Goal: Entertainment & Leisure: Consume media (video, audio)

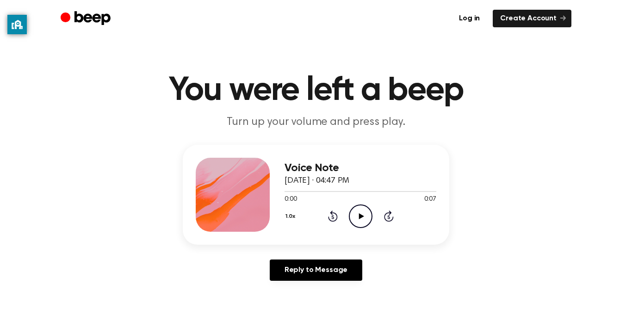
click at [358, 205] on circle at bounding box center [360, 216] width 23 height 23
click at [78, 17] on icon "Beep" at bounding box center [87, 19] width 52 height 18
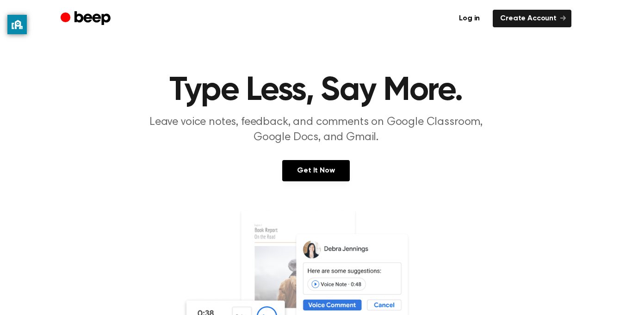
click at [68, 15] on circle "Beep" at bounding box center [66, 17] width 10 height 10
click at [558, 15] on link "Create Account" at bounding box center [532, 19] width 79 height 18
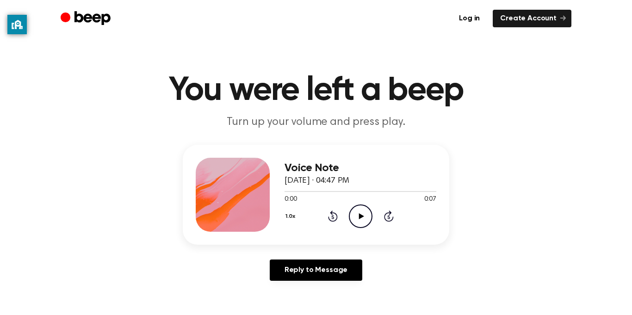
click at [364, 215] on icon "Play Audio" at bounding box center [361, 216] width 24 height 24
drag, startPoint x: 14, startPoint y: 20, endPoint x: 18, endPoint y: 150, distance: 130.0
click at [18, 150] on icon "privacy banner" at bounding box center [20, 155] width 11 height 10
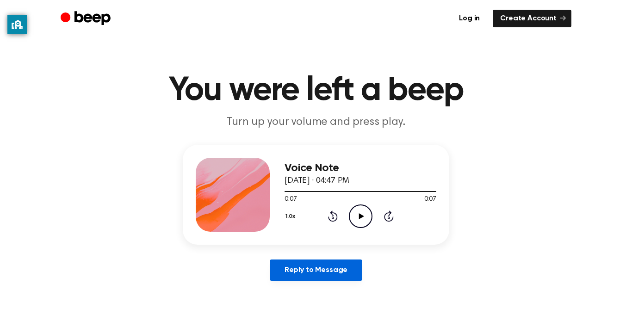
click at [351, 267] on link "Reply to Message" at bounding box center [316, 269] width 93 height 21
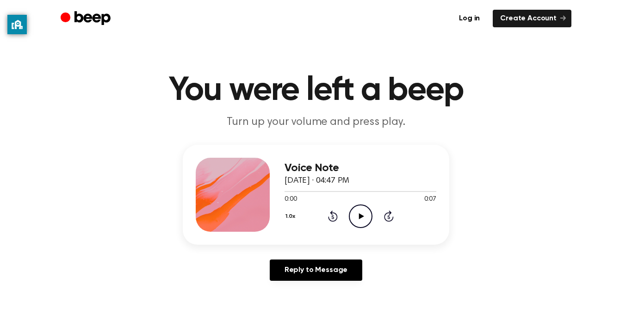
click at [355, 220] on icon "Play Audio" at bounding box center [361, 216] width 24 height 24
click at [370, 218] on icon "Play Audio" at bounding box center [361, 216] width 24 height 24
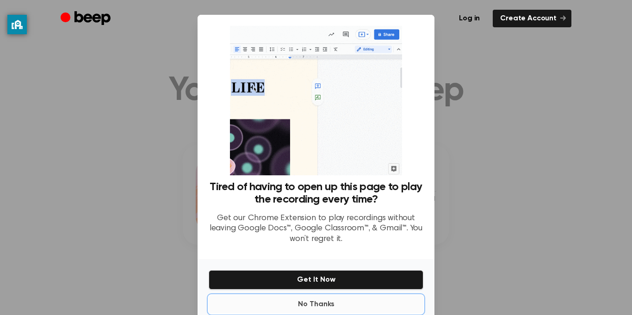
click at [331, 301] on button "No Thanks" at bounding box center [316, 304] width 215 height 19
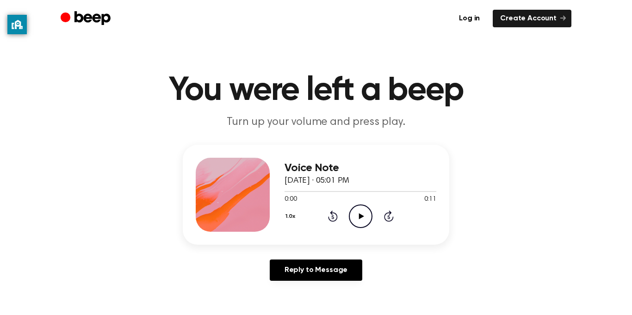
click at [364, 219] on icon "Play Audio" at bounding box center [361, 216] width 24 height 24
click at [356, 220] on icon "Play Audio" at bounding box center [361, 216] width 24 height 24
click at [358, 218] on icon "Play Audio" at bounding box center [361, 216] width 24 height 24
click at [184, 166] on div "Voice Note August 23, 2023 · 05:02 PM 0:01 0:10 Your browser does not support t…" at bounding box center [316, 195] width 266 height 100
click at [364, 226] on icon "Play Audio" at bounding box center [361, 216] width 24 height 24
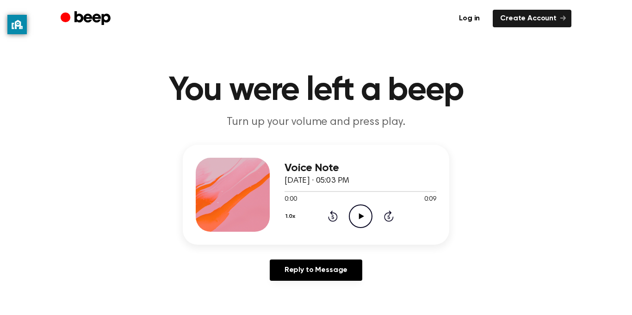
click at [364, 214] on icon "Play Audio" at bounding box center [361, 216] width 24 height 24
click at [363, 216] on icon at bounding box center [360, 216] width 5 height 6
click at [361, 218] on icon at bounding box center [360, 216] width 4 height 6
click at [337, 222] on icon "Rewind 5 seconds" at bounding box center [332, 216] width 10 height 12
click at [351, 221] on icon "Play Audio" at bounding box center [361, 216] width 24 height 24
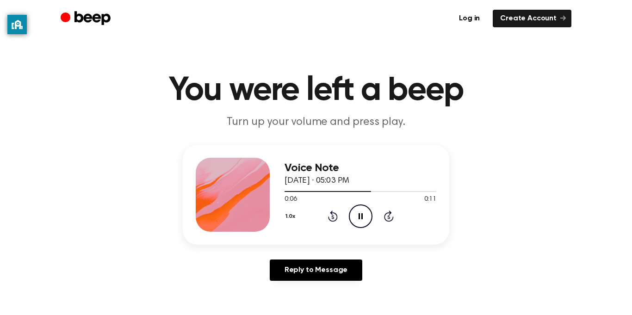
click at [333, 217] on icon at bounding box center [332, 218] width 2 height 4
click at [333, 217] on icon "Rewind 5 seconds" at bounding box center [332, 216] width 10 height 12
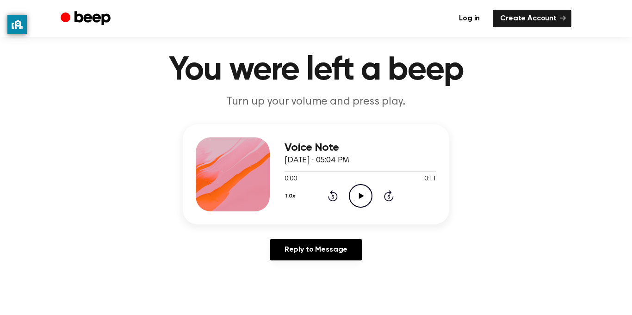
scroll to position [22, 0]
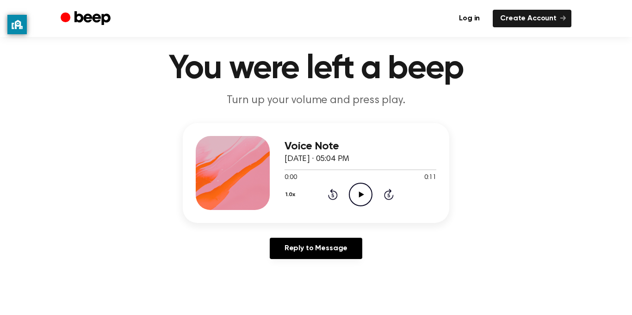
click at [356, 189] on icon "Play Audio" at bounding box center [361, 195] width 24 height 24
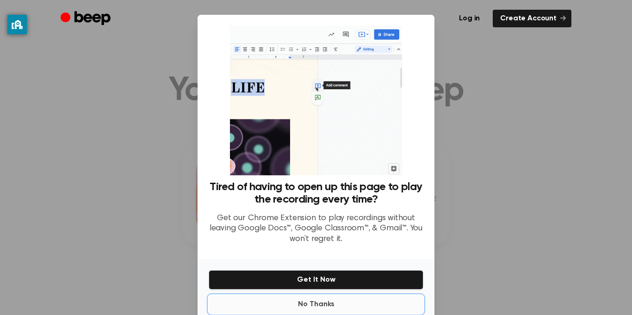
click at [326, 308] on button "No Thanks" at bounding box center [316, 304] width 215 height 19
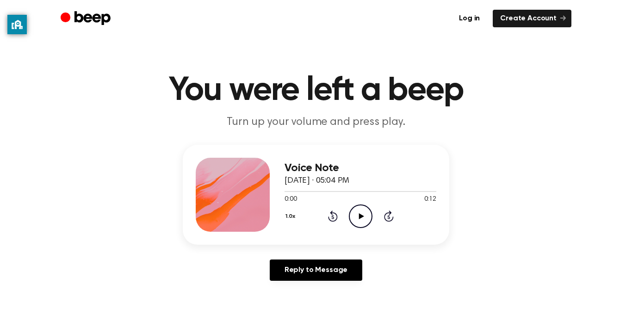
click at [362, 221] on icon "Play Audio" at bounding box center [361, 216] width 24 height 24
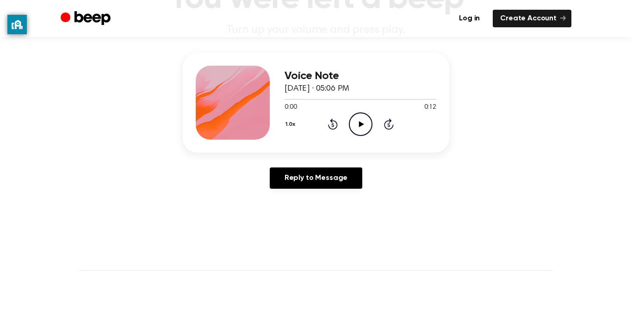
scroll to position [86, 0]
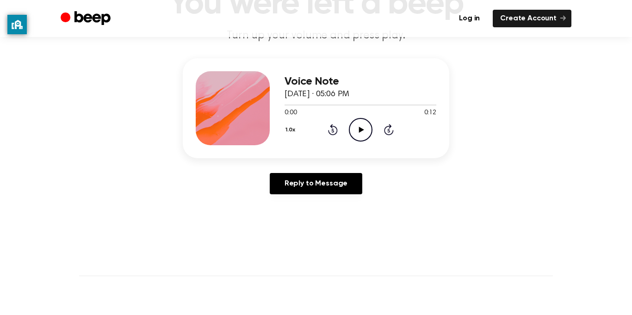
click at [363, 126] on icon "Play Audio" at bounding box center [361, 130] width 24 height 24
